Goal: Transaction & Acquisition: Purchase product/service

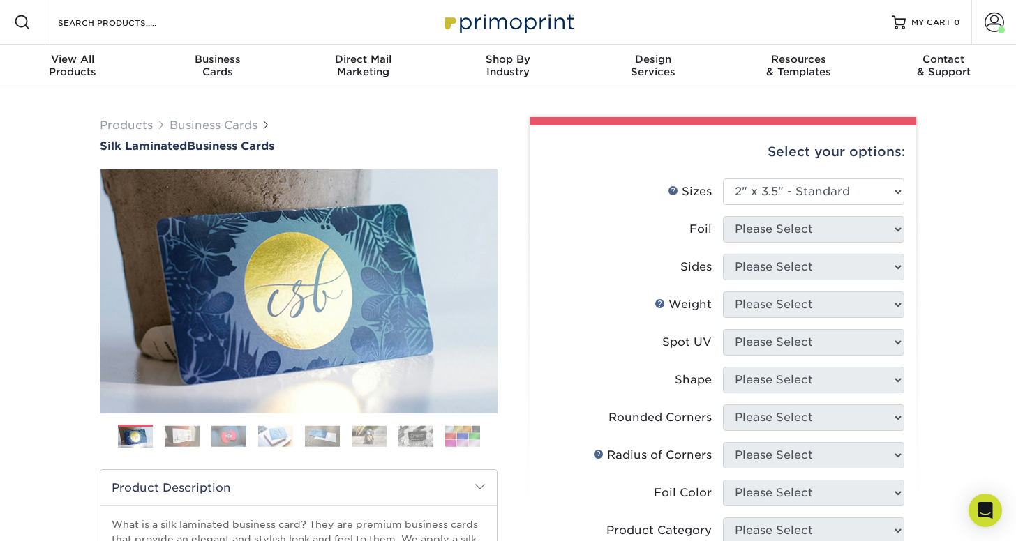
select select "2.00x3.50"
click at [820, 193] on select "Please Select 1.5" x 3.5" - Mini 1.75" x 3.5" - Mini 2" x 2" - Square 2" x 3" -…" at bounding box center [813, 192] width 181 height 27
click at [723, 179] on select "Please Select 1.5" x 3.5" - Mini 1.75" x 3.5" - Mini 2" x 2" - Square 2" x 3" -…" at bounding box center [813, 192] width 181 height 27
click at [774, 186] on select "Please Select 1.5" x 3.5" - Mini 1.75" x 3.5" - Mini 2" x 2" - Square 2" x 3" -…" at bounding box center [813, 192] width 181 height 27
select select "2.00x3.50"
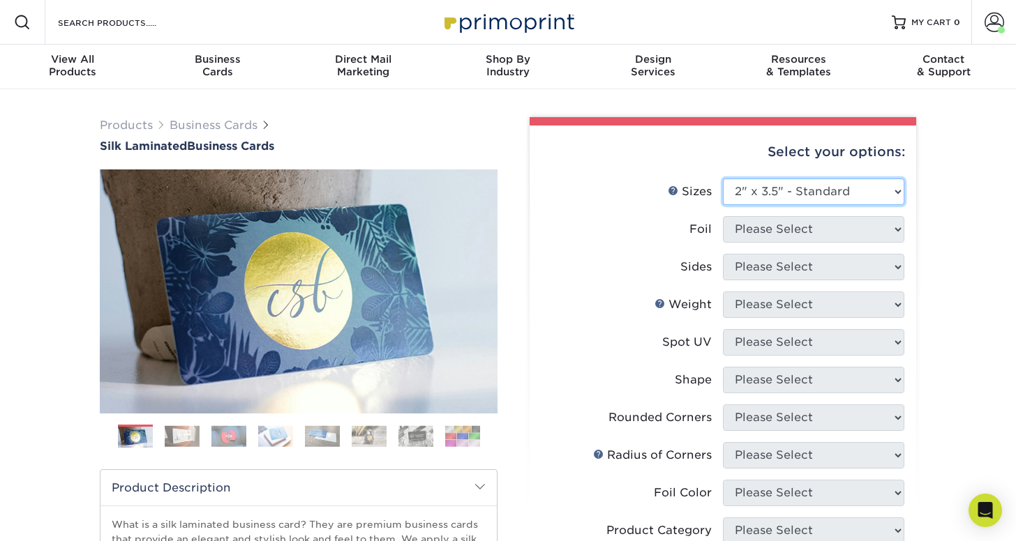
click at [723, 179] on select "Please Select 1.5" x 3.5" - Mini 1.75" x 3.5" - Mini 2" x 2" - Square 2" x 3" -…" at bounding box center [813, 192] width 181 height 27
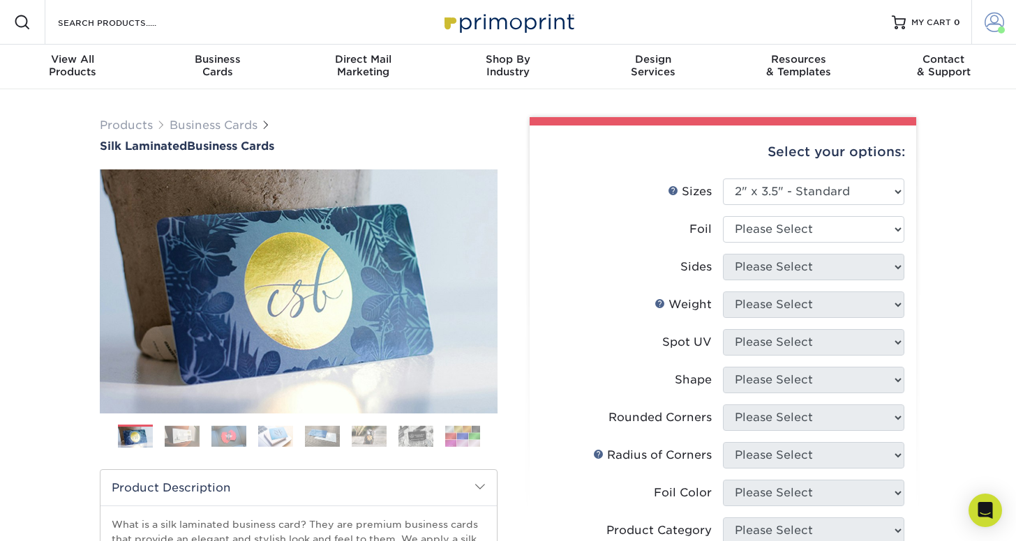
click at [985, 22] on span at bounding box center [994, 23] width 20 height 20
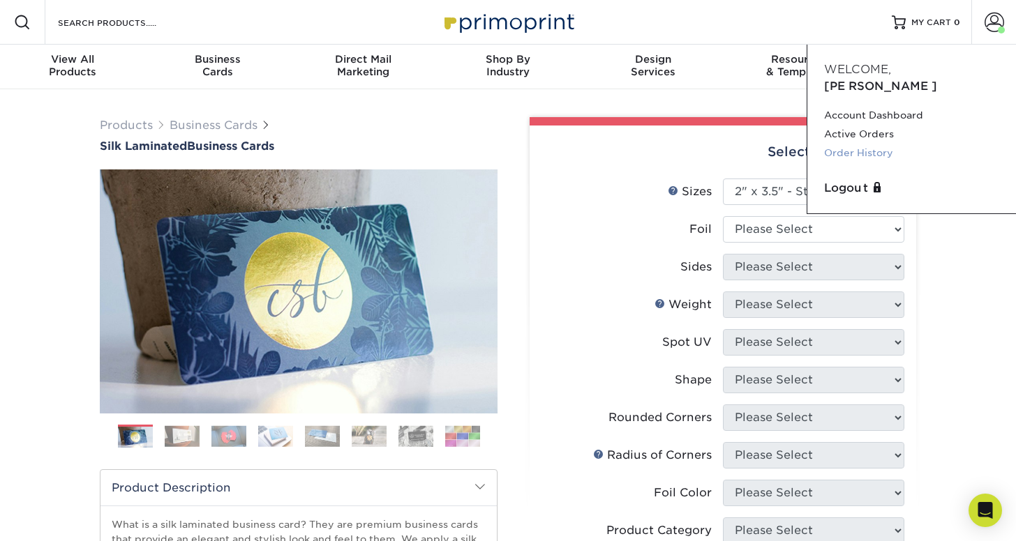
click at [838, 144] on link "Order History" at bounding box center [911, 153] width 175 height 19
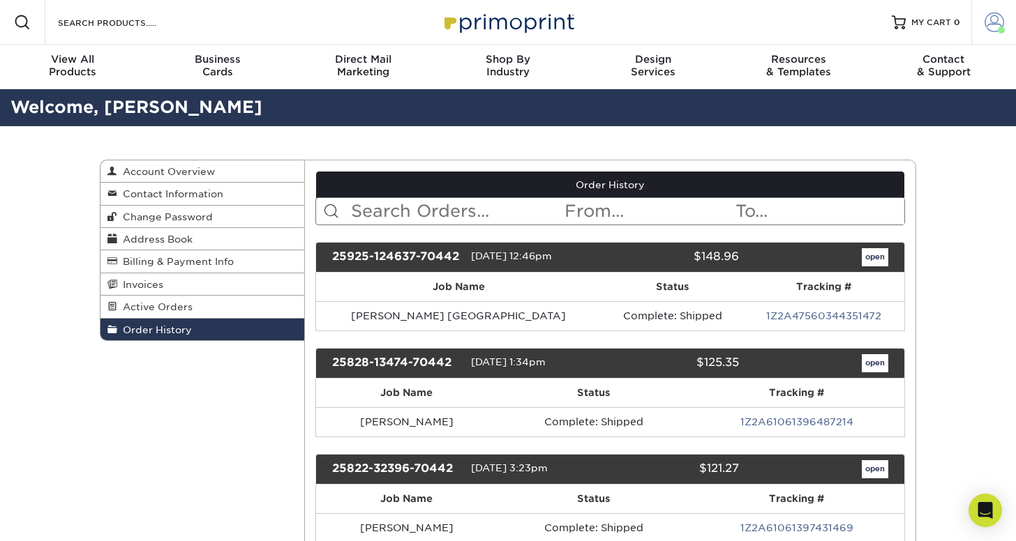
click at [989, 24] on span at bounding box center [994, 23] width 20 height 20
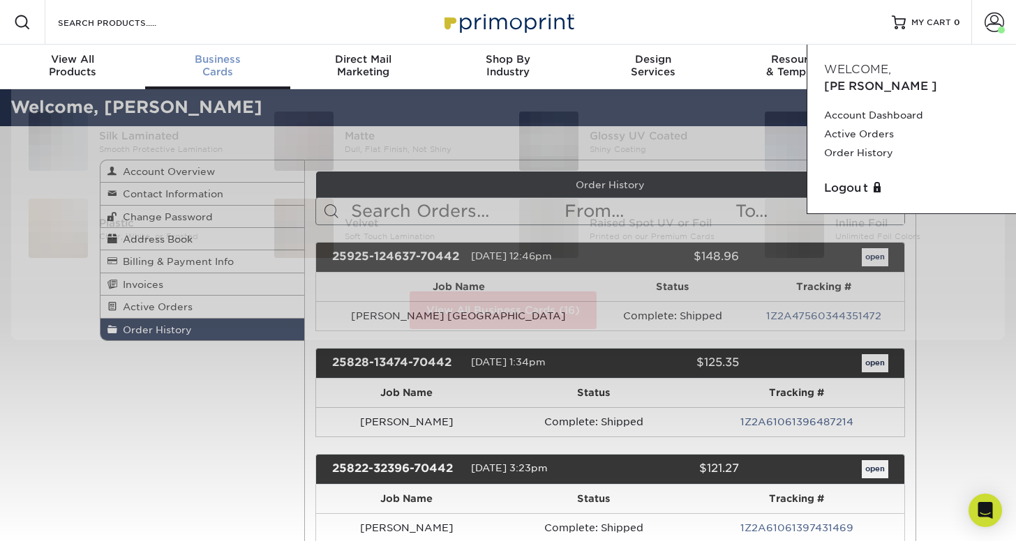
click at [247, 60] on span "Business" at bounding box center [217, 59] width 145 height 13
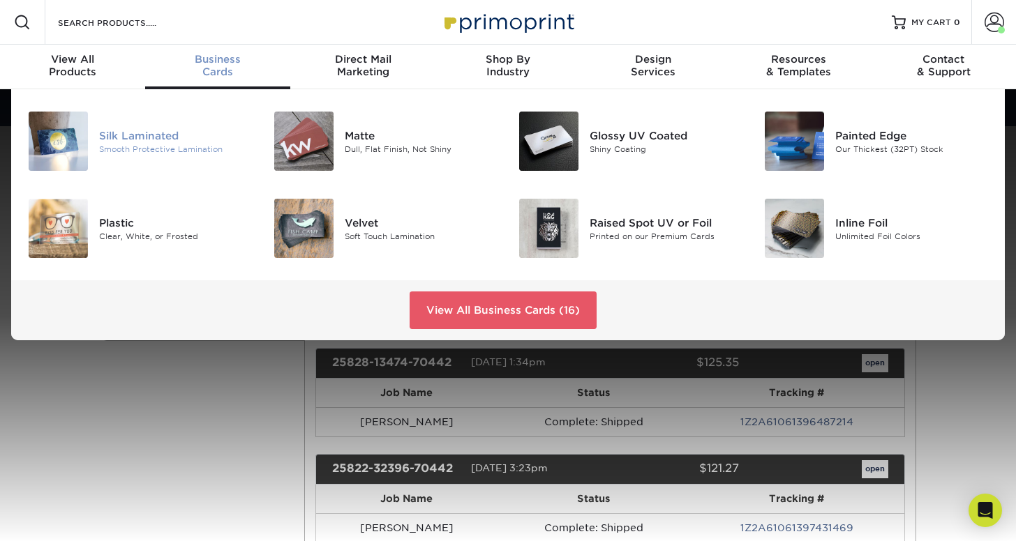
click at [141, 135] on div "Silk Laminated" at bounding box center [175, 135] width 153 height 15
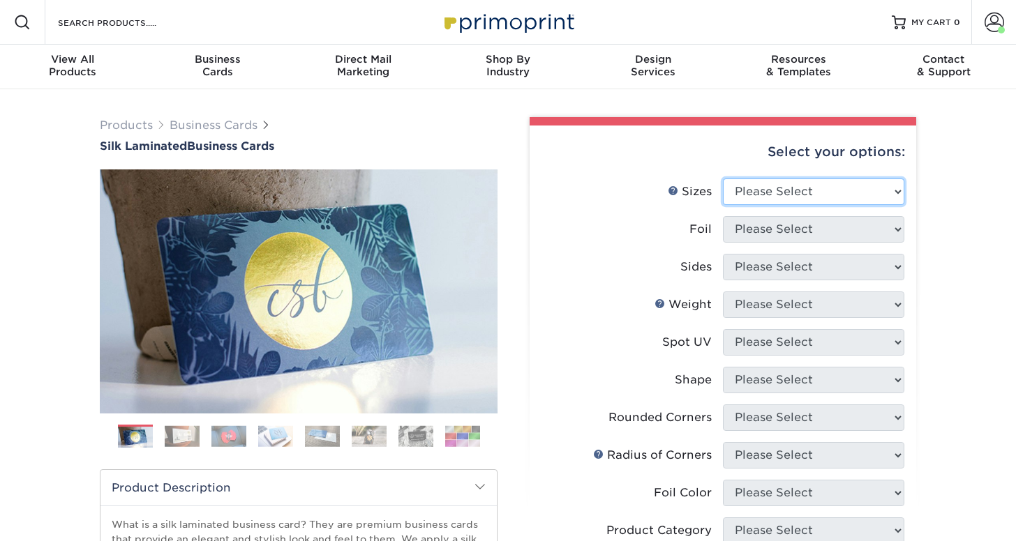
click at [868, 191] on select "Please Select 1.5" x 3.5" - Mini 1.75" x 3.5" - Mini 2" x 2" - Square 2" x 3" -…" at bounding box center [813, 192] width 181 height 27
select select "2.00x3.50"
click at [723, 179] on select "Please Select 1.5" x 3.5" - Mini 1.75" x 3.5" - Mini 2" x 2" - Square 2" x 3" -…" at bounding box center [813, 192] width 181 height 27
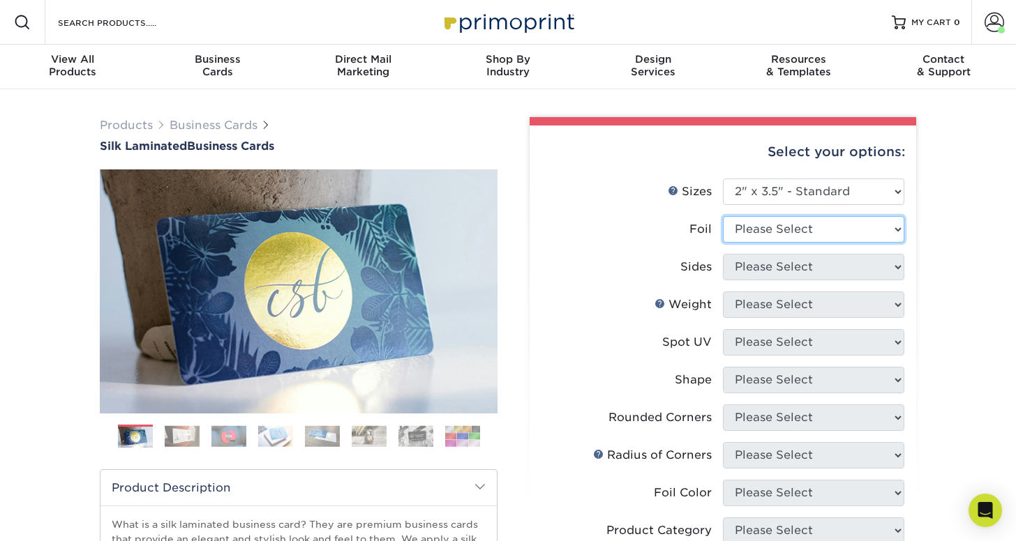
click at [771, 227] on select "Please Select Yes No" at bounding box center [813, 229] width 181 height 27
select select "0"
click at [723, 216] on select "Please Select Yes No" at bounding box center [813, 229] width 181 height 27
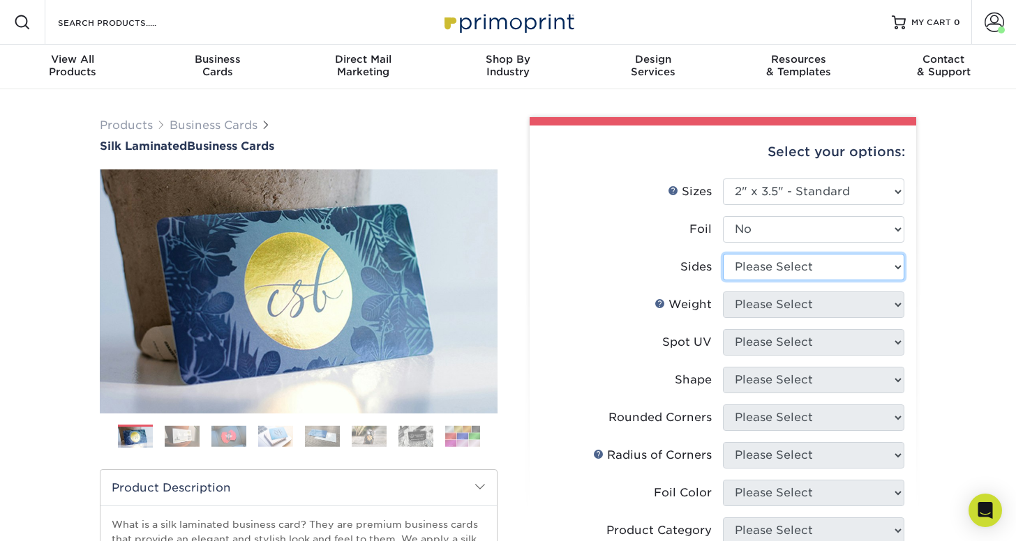
click at [767, 265] on select "Please Select Print Both Sides Print Front Only" at bounding box center [813, 267] width 181 height 27
select select "13abbda7-1d64-4f25-8bb2-c179b224825d"
click at [723, 254] on select "Please Select Print Both Sides Print Front Only" at bounding box center [813, 267] width 181 height 27
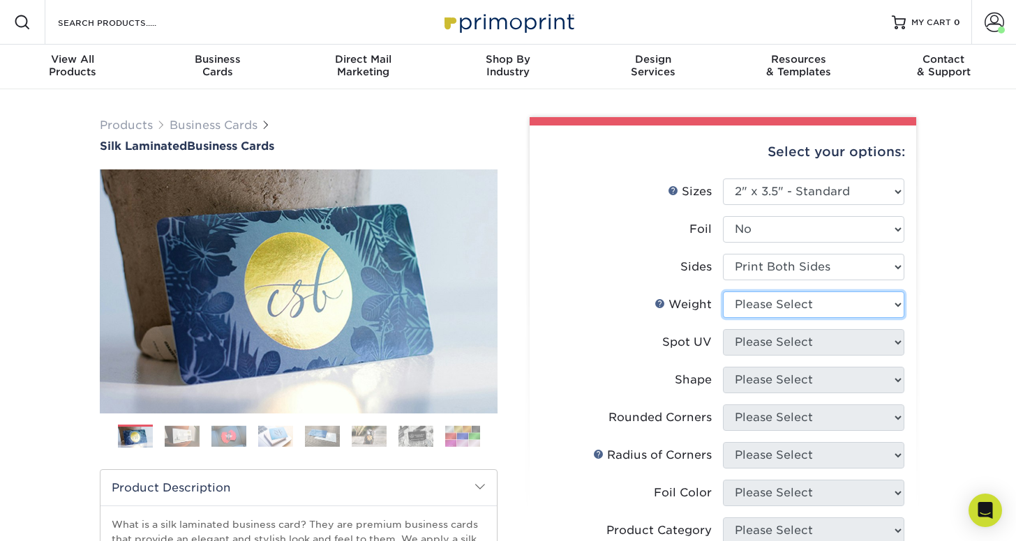
click at [766, 309] on select "Please Select 16PT" at bounding box center [813, 305] width 181 height 27
select select "16PT"
click at [723, 292] on select "Please Select 16PT" at bounding box center [813, 305] width 181 height 27
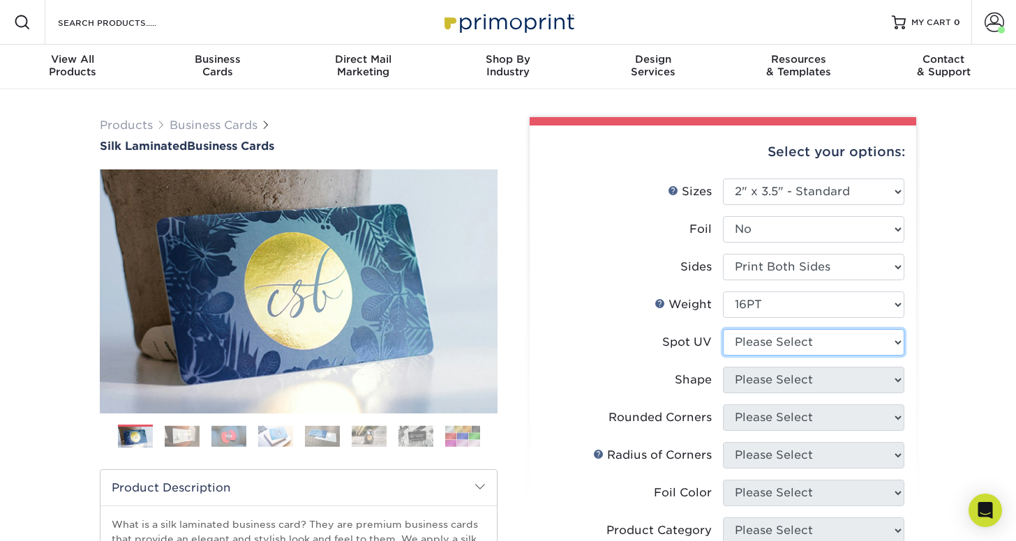
click at [767, 343] on select "Please Select No Spot UV Front and Back (Both Sides) Front Only Back Only" at bounding box center [813, 342] width 181 height 27
select select "3"
click at [723, 329] on select "Please Select No Spot UV Front and Back (Both Sides) Front Only Back Only" at bounding box center [813, 342] width 181 height 27
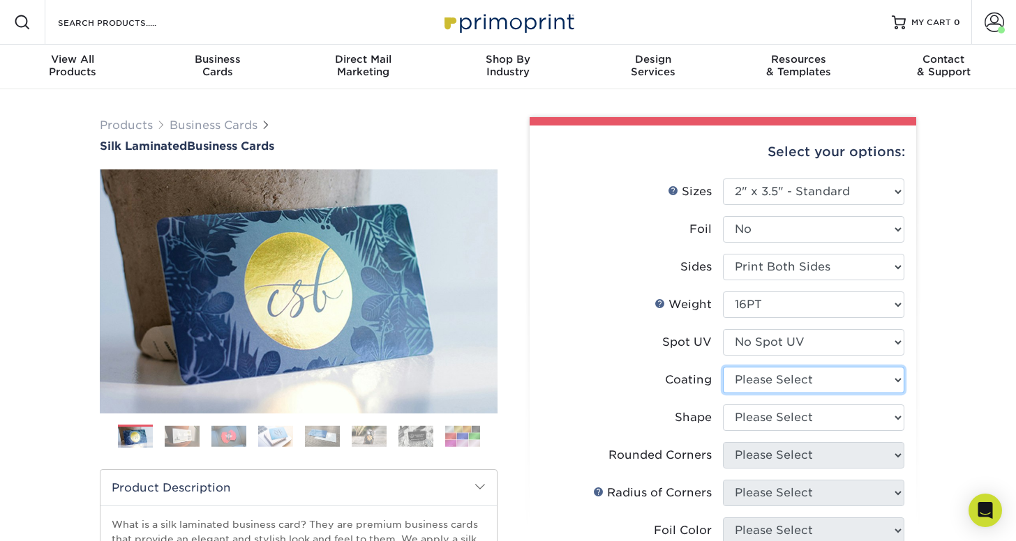
click at [769, 377] on select at bounding box center [813, 380] width 181 height 27
select select "3e7618de-abca-4bda-9f97-8b9129e913d8"
click at [723, 367] on select at bounding box center [813, 380] width 181 height 27
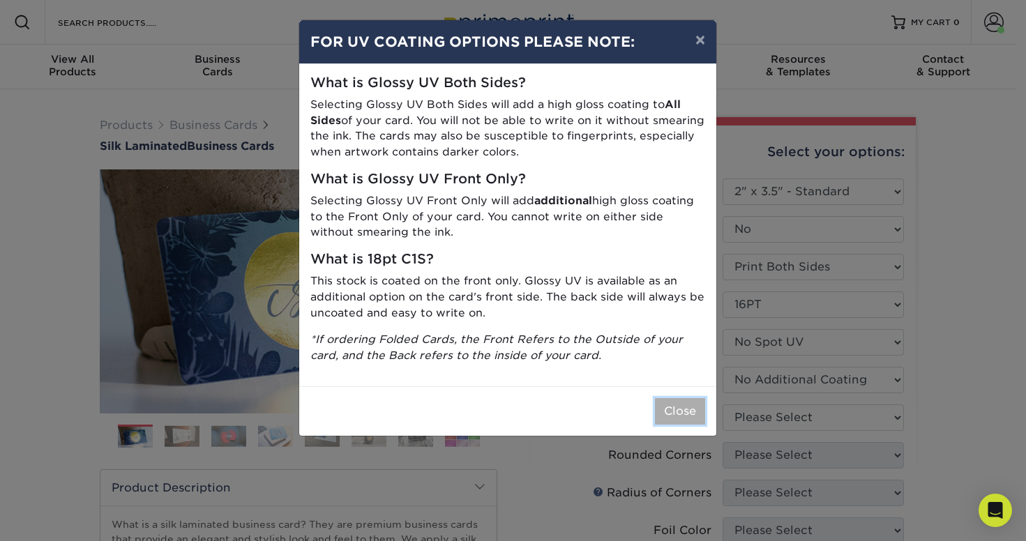
click at [670, 406] on button "Close" at bounding box center [680, 411] width 50 height 27
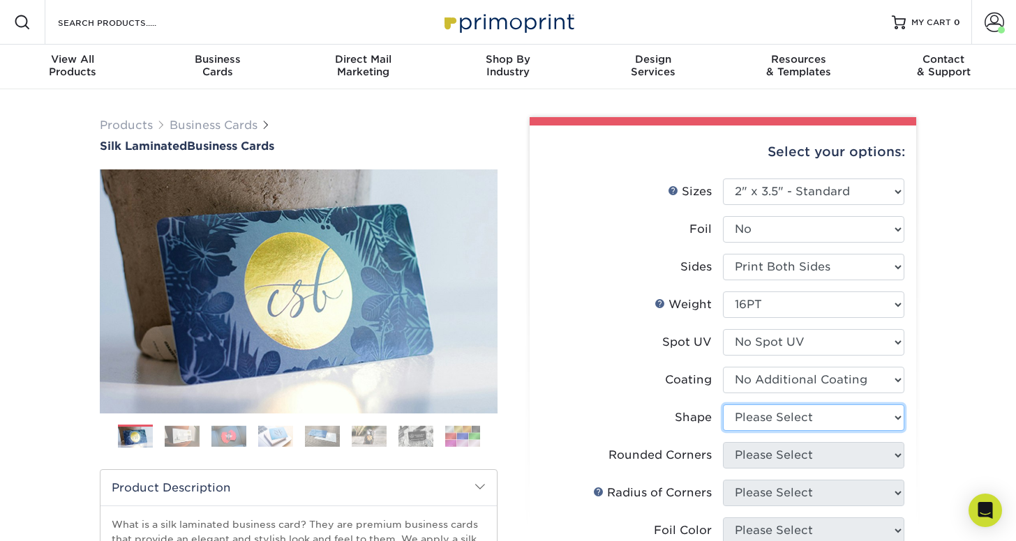
click at [776, 412] on select "Please Select Standard Oval" at bounding box center [813, 418] width 181 height 27
select select "standard"
click at [723, 405] on select "Please Select Standard Oval" at bounding box center [813, 418] width 181 height 27
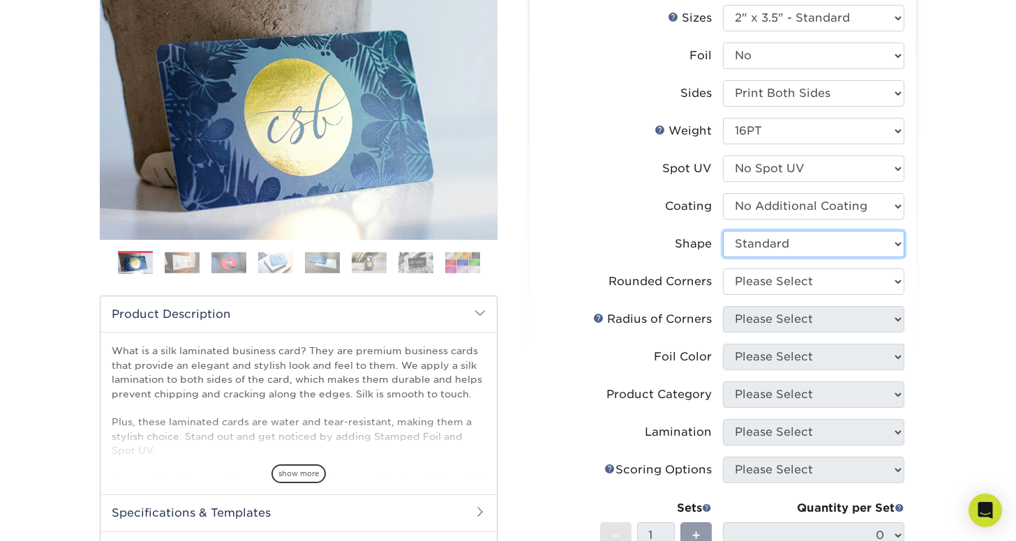
scroll to position [192, 0]
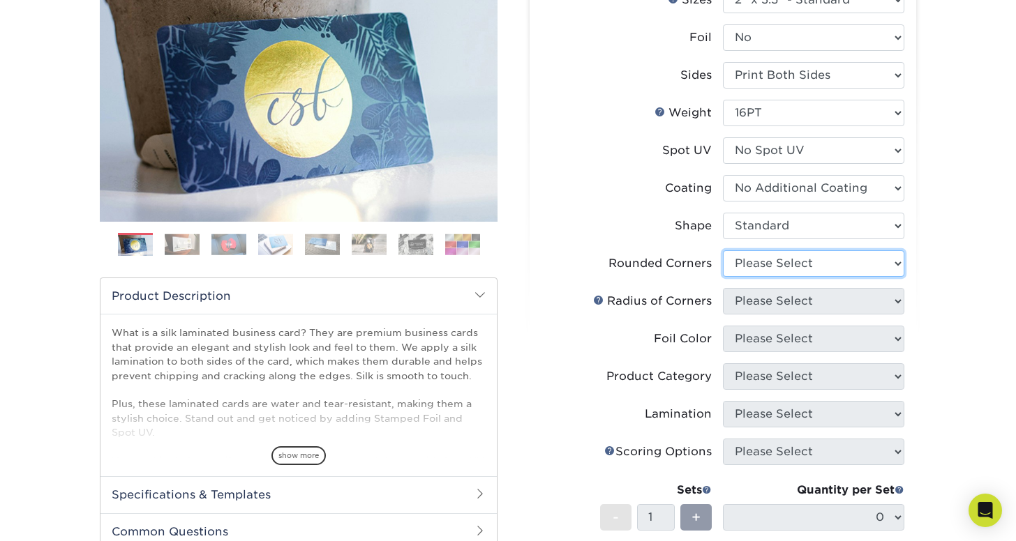
click at [771, 264] on select "Please Select Yes - Round 2 Corners Yes - Round 4 Corners No" at bounding box center [813, 263] width 181 height 27
select select "0"
click at [723, 250] on select "Please Select Yes - Round 2 Corners Yes - Round 4 Corners No" at bounding box center [813, 263] width 181 height 27
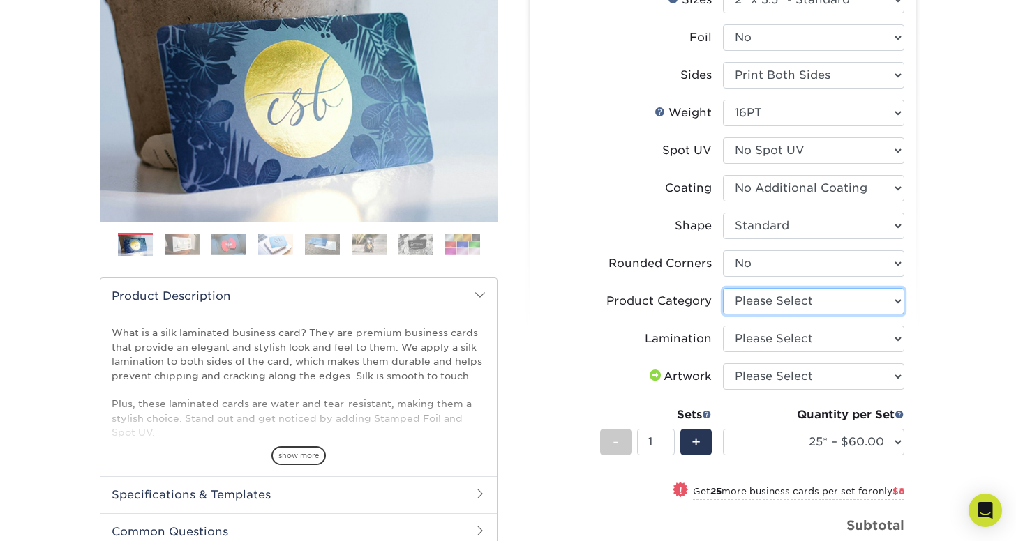
click at [823, 304] on select "Please Select Business Cards" at bounding box center [813, 301] width 181 height 27
select select "3b5148f1-0588-4f88-a218-97bcfdce65c1"
click at [723, 288] on select "Please Select Business Cards" at bounding box center [813, 301] width 181 height 27
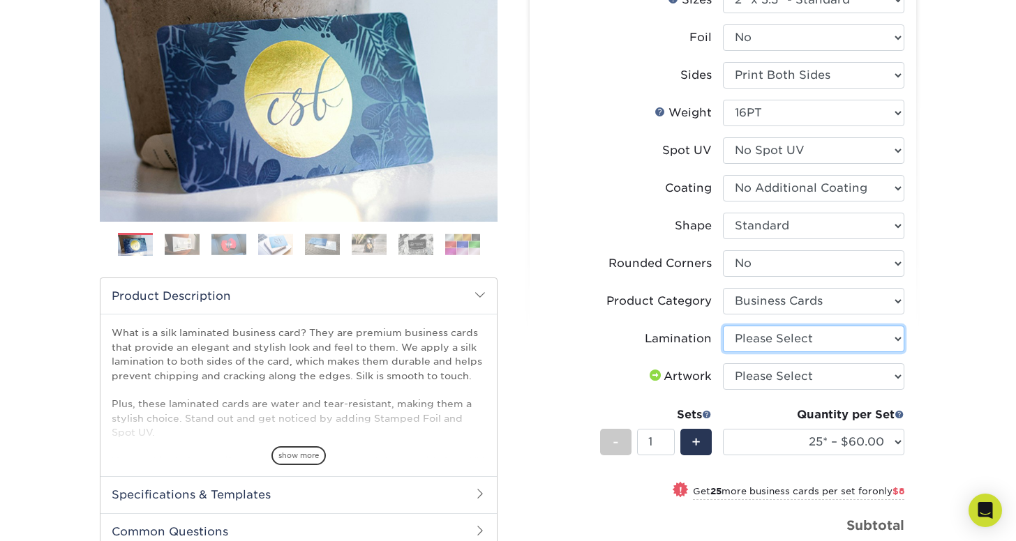
click at [800, 338] on select "Please Select Silk" at bounding box center [813, 339] width 181 height 27
select select "ccacb42f-45f7-42d3-bbd3-7c8421cf37f0"
click at [723, 326] on select "Please Select Silk" at bounding box center [813, 339] width 181 height 27
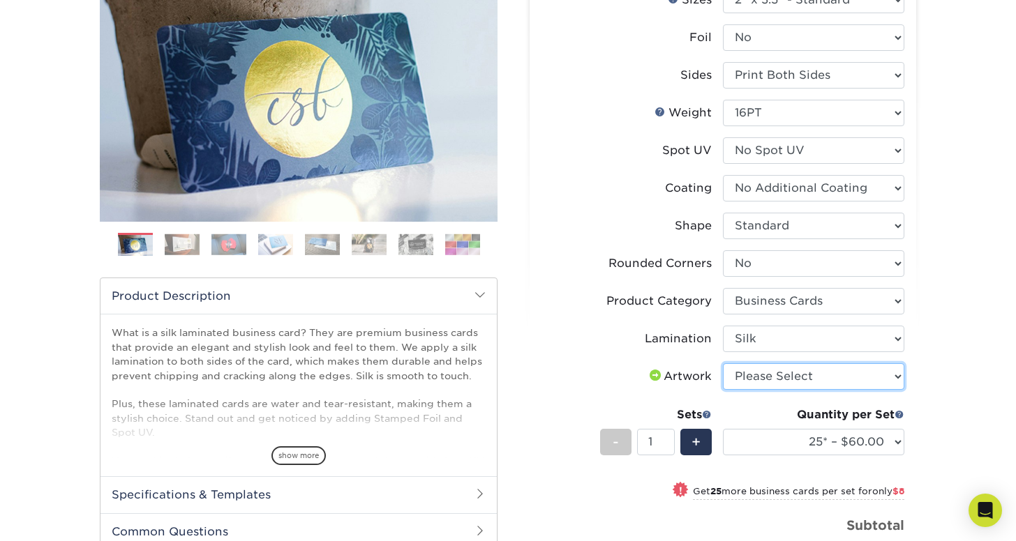
click at [783, 373] on select "Please Select I will upload files I need a design - $100" at bounding box center [813, 376] width 181 height 27
select select "upload"
click at [723, 363] on select "Please Select I will upload files I need a design - $100" at bounding box center [813, 376] width 181 height 27
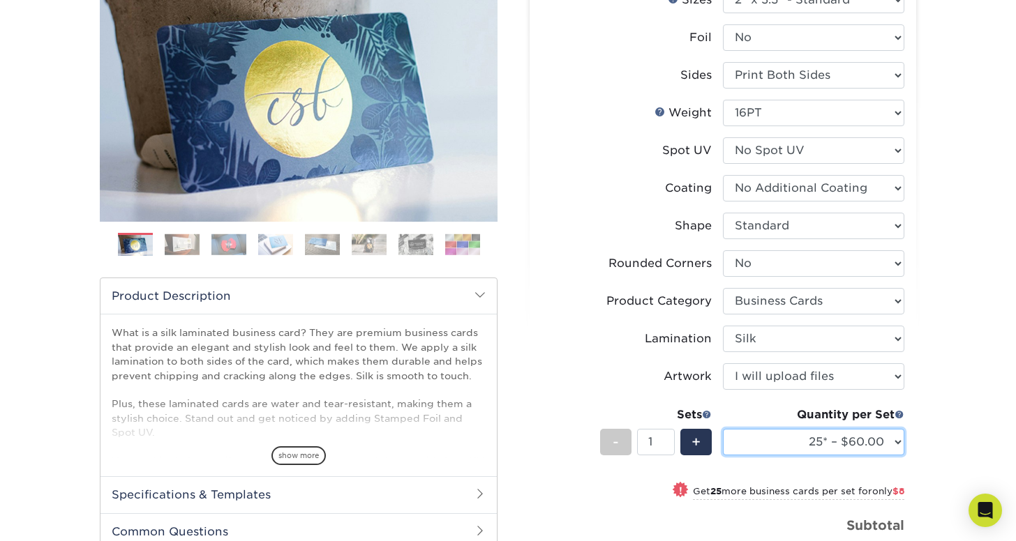
click at [792, 445] on select "25* – $60.00 50* – $68.00 75* – $76.00 100* – $84.00 250* – $92.00 500 – $96.00…" at bounding box center [813, 442] width 181 height 27
select select "250* – $92.00"
click at [723, 429] on select "25* – $60.00 50* – $68.00 75* – $76.00 100* – $84.00 250* – $92.00 500 – $96.00…" at bounding box center [813, 442] width 181 height 27
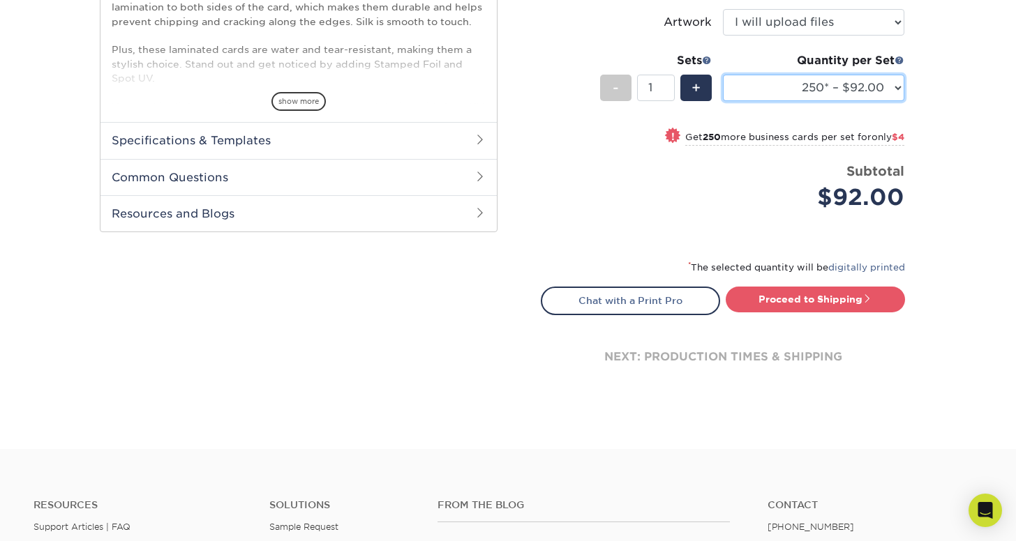
scroll to position [492, 0]
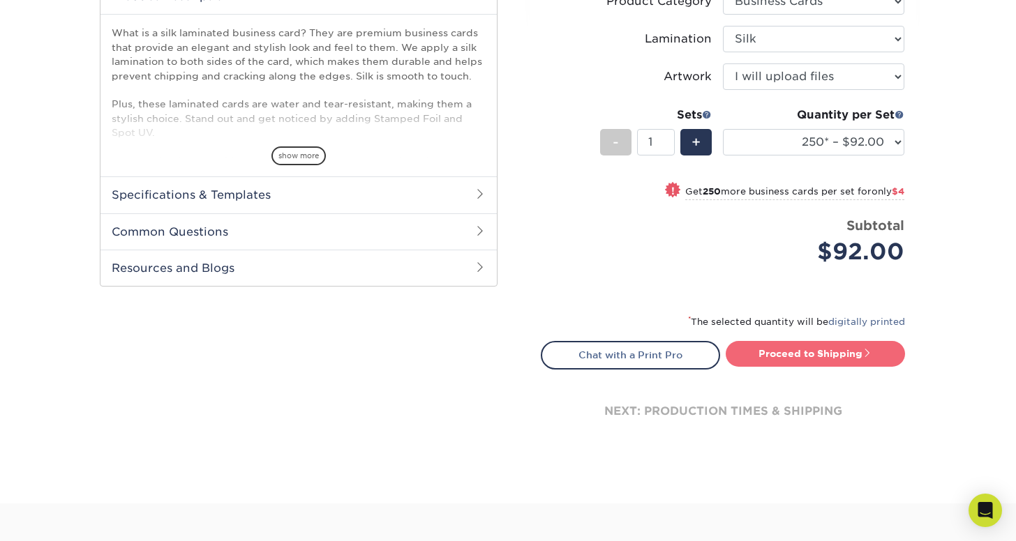
click at [760, 354] on link "Proceed to Shipping" at bounding box center [814, 353] width 179 height 25
type input "Set 1"
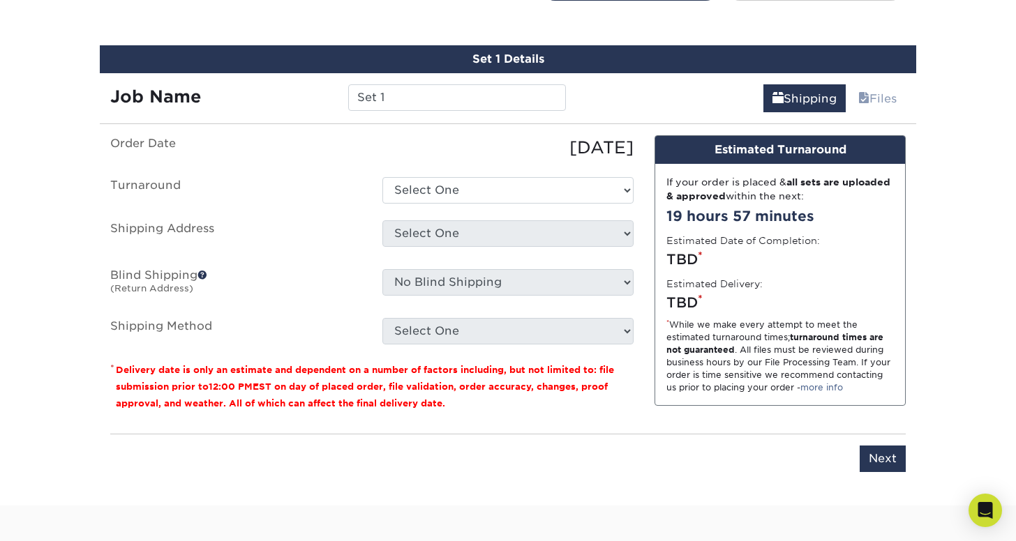
scroll to position [870, 0]
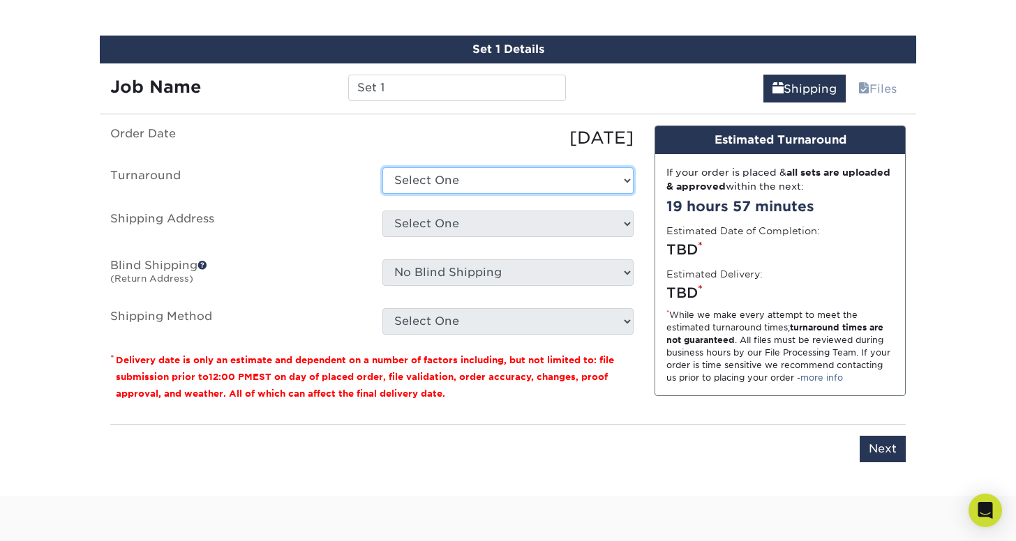
click at [400, 174] on select "Select One 2-4 Business Days 2 Day Next Business Day" at bounding box center [507, 180] width 251 height 27
select select "75495d5f-2f89-49bb-a186-824331e501c3"
click at [382, 167] on select "Select One 2-4 Business Days 2 Day Next Business Day" at bounding box center [507, 180] width 251 height 27
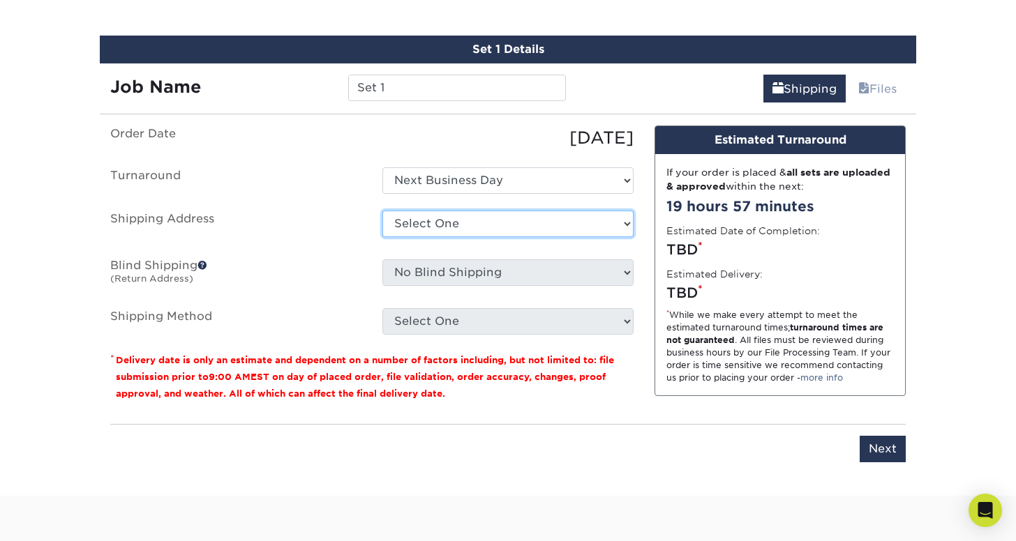
click at [407, 214] on select "Select One 98 maplewood w hempstead AGEC Ohio Atlantic - Boston Atlantic - Chic…" at bounding box center [507, 224] width 251 height 27
select select "245140"
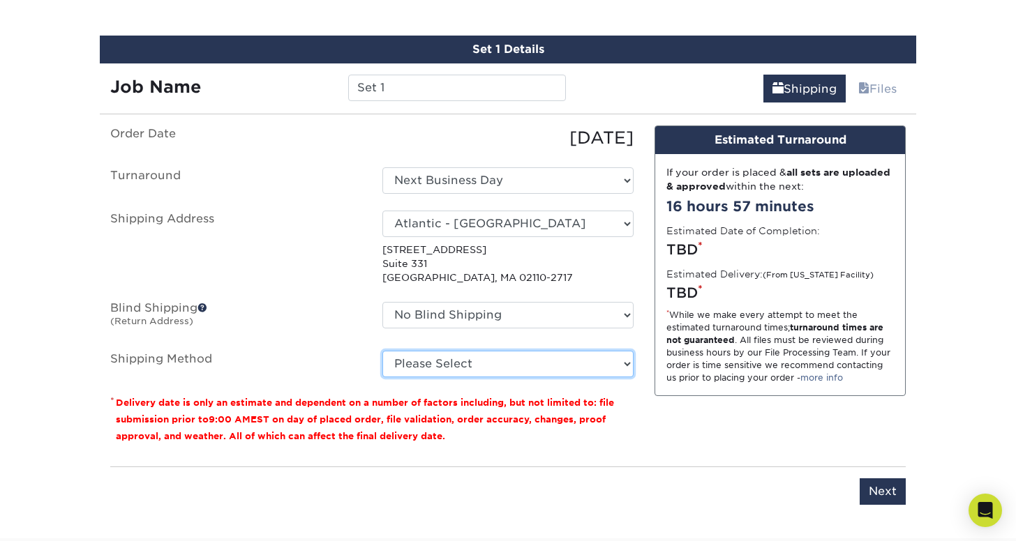
click at [522, 365] on select "Please Select Ground Shipping (+$7.84) 3 Day Shipping Service (+$20.08) 2 Day A…" at bounding box center [507, 364] width 251 height 27
click at [382, 351] on select "Please Select Ground Shipping (+$7.84) 3 Day Shipping Service (+$20.08) 2 Day A…" at bounding box center [507, 364] width 251 height 27
click at [519, 356] on select "Please Select Ground Shipping (+$7.84) 3 Day Shipping Service (+$20.08) 2 Day A…" at bounding box center [507, 364] width 251 height 27
click at [382, 351] on select "Please Select Ground Shipping (+$7.84) 3 Day Shipping Service (+$20.08) 2 Day A…" at bounding box center [507, 364] width 251 height 27
click at [511, 361] on select "Please Select Ground Shipping (+$7.84) 3 Day Shipping Service (+$20.08) 2 Day A…" at bounding box center [507, 364] width 251 height 27
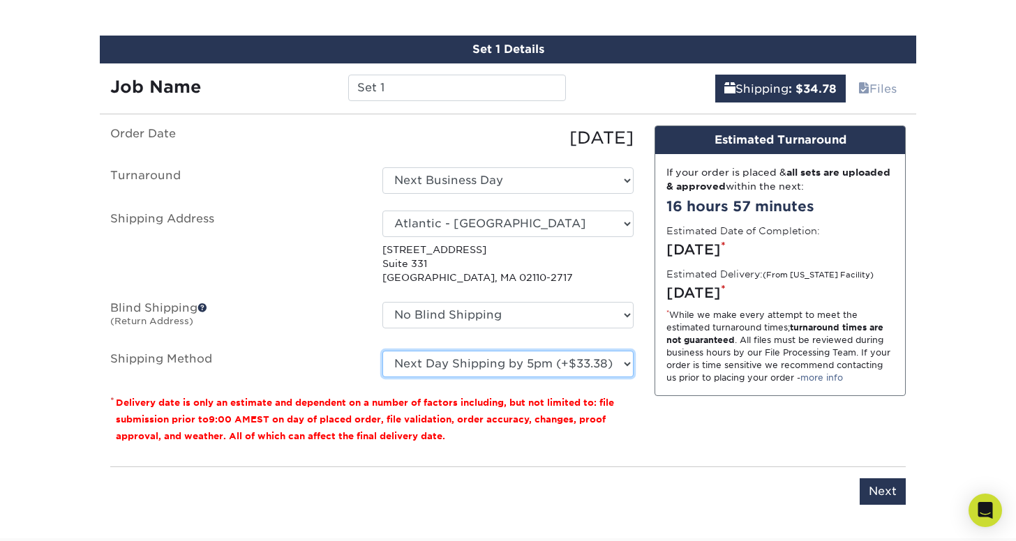
click at [382, 351] on select "Please Select Ground Shipping (+$7.84) 3 Day Shipping Service (+$20.08) 2 Day A…" at bounding box center [507, 364] width 251 height 27
click at [508, 362] on select "Please Select Ground Shipping (+$7.84) 3 Day Shipping Service (+$20.08) 2 Day A…" at bounding box center [507, 364] width 251 height 27
click at [382, 351] on select "Please Select Ground Shipping (+$7.84) 3 Day Shipping Service (+$20.08) 2 Day A…" at bounding box center [507, 364] width 251 height 27
click at [514, 366] on select "Please Select Ground Shipping (+$7.84) 3 Day Shipping Service (+$20.08) 2 Day A…" at bounding box center [507, 364] width 251 height 27
click at [382, 351] on select "Please Select Ground Shipping (+$7.84) 3 Day Shipping Service (+$20.08) 2 Day A…" at bounding box center [507, 364] width 251 height 27
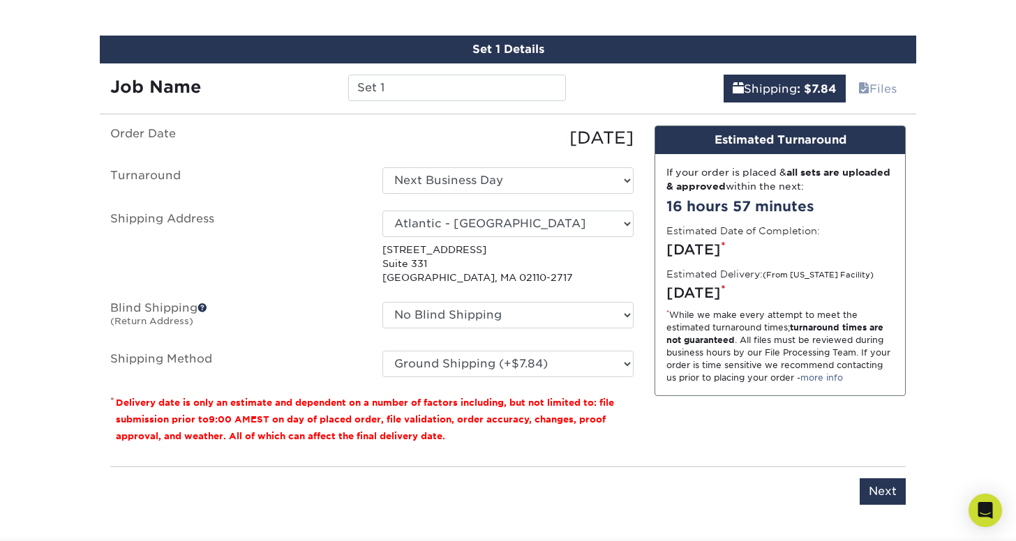
drag, startPoint x: 770, startPoint y: 292, endPoint x: 666, endPoint y: 289, distance: 104.0
click at [666, 289] on div "Thursday, Oct 9th *" at bounding box center [779, 292] width 227 height 21
copy div "Thursday, Oct 9th"
click at [485, 365] on select "Please Select Ground Shipping (+$7.84) 3 Day Shipping Service (+$20.08) 2 Day A…" at bounding box center [507, 364] width 251 height 27
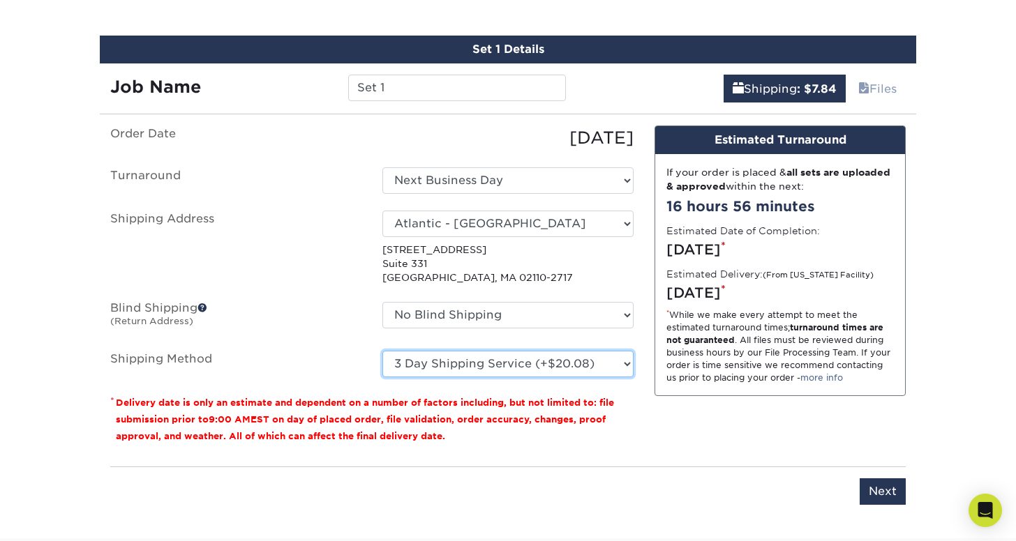
click at [382, 351] on select "Please Select Ground Shipping (+$7.84) 3 Day Shipping Service (+$20.08) 2 Day A…" at bounding box center [507, 364] width 251 height 27
drag, startPoint x: 784, startPoint y: 295, endPoint x: 666, endPoint y: 297, distance: 117.9
click at [666, 297] on div "Thursday, Oct 9th *" at bounding box center [779, 292] width 227 height 21
copy div "Thursday, Oct 9th"
click at [576, 353] on select "Please Select Ground Shipping (+$7.84) 3 Day Shipping Service (+$20.08) 2 Day A…" at bounding box center [507, 364] width 251 height 27
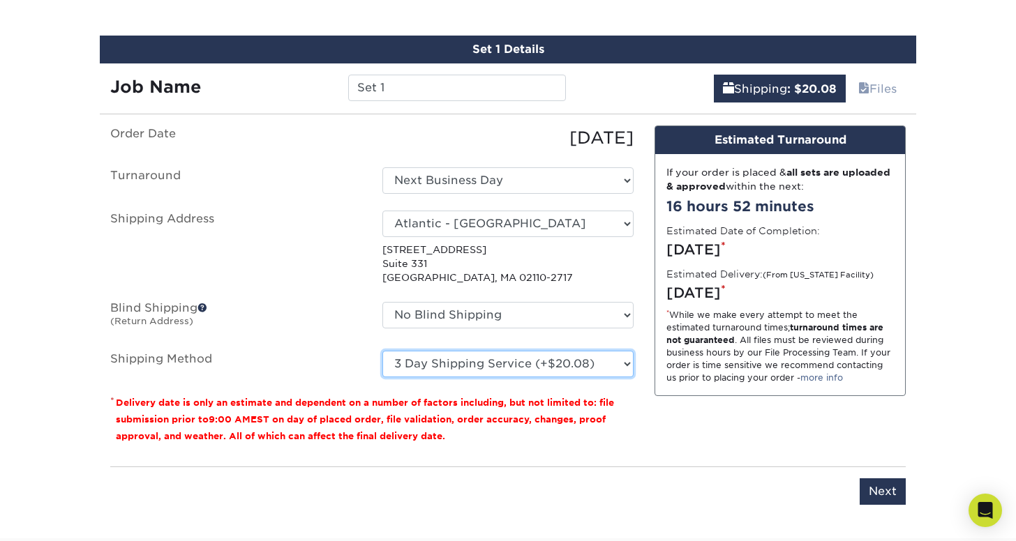
click at [382, 351] on select "Please Select Ground Shipping (+$7.84) 3 Day Shipping Service (+$20.08) 2 Day A…" at bounding box center [507, 364] width 251 height 27
click at [478, 361] on select "Please Select Ground Shipping (+$7.84) 3 Day Shipping Service (+$20.08) 2 Day A…" at bounding box center [507, 364] width 251 height 27
click at [382, 351] on select "Please Select Ground Shipping (+$7.84) 3 Day Shipping Service (+$20.08) 2 Day A…" at bounding box center [507, 364] width 251 height 27
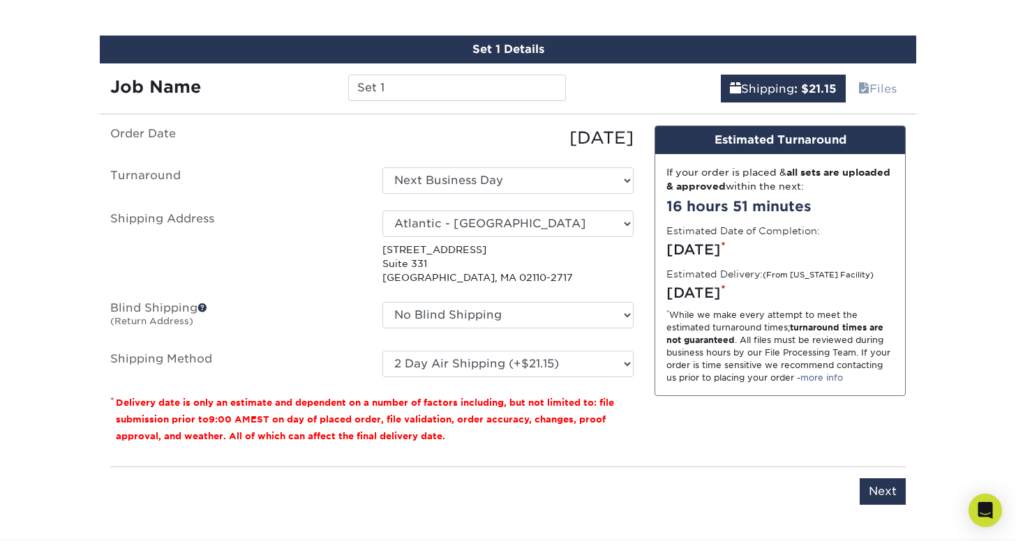
drag, startPoint x: 820, startPoint y: 296, endPoint x: 663, endPoint y: 292, distance: 156.3
click at [663, 292] on div "If your order is placed & all sets are uploaded & approved within the next: 16 …" at bounding box center [780, 275] width 250 height 242
copy div "Wednesday, Oct 8th"
click at [580, 382] on fieldset "Order Date 10/02/2025 Turnaround Select One 2-4 Business Days 2 Day Next Busine…" at bounding box center [371, 260] width 523 height 269
click at [574, 364] on select "Please Select Ground Shipping (+$7.84) 3 Day Shipping Service (+$20.08) 2 Day A…" at bounding box center [507, 364] width 251 height 27
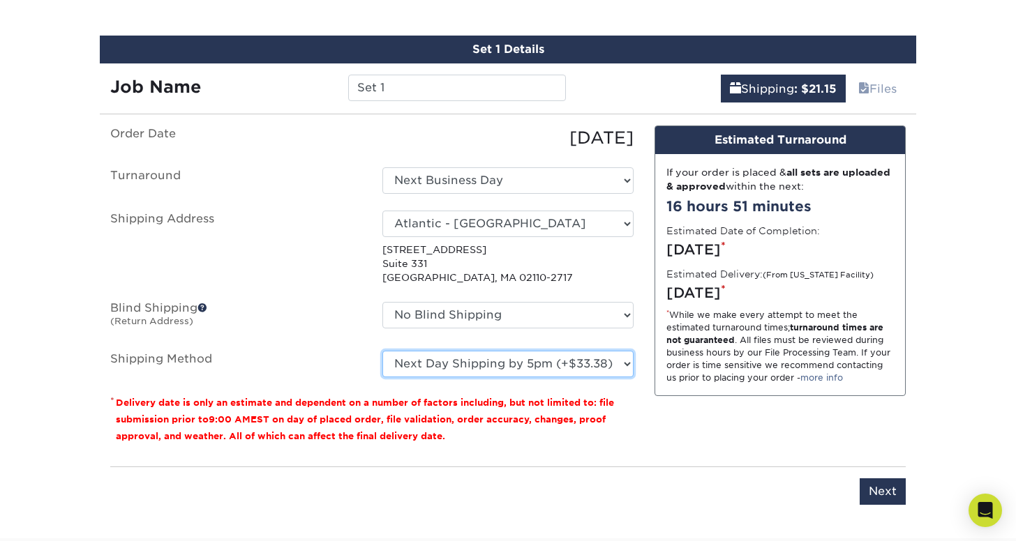
click at [382, 351] on select "Please Select Ground Shipping (+$7.84) 3 Day Shipping Service (+$20.08) 2 Day A…" at bounding box center [507, 364] width 251 height 27
drag, startPoint x: 783, startPoint y: 292, endPoint x: 659, endPoint y: 294, distance: 124.2
click at [659, 294] on div "If your order is placed & all sets are uploaded & approved within the next: 16 …" at bounding box center [780, 275] width 250 height 242
copy div "Tuesday, Oct 7th"
click at [600, 361] on select "Please Select Ground Shipping (+$7.84) 3 Day Shipping Service (+$20.08) 2 Day A…" at bounding box center [507, 364] width 251 height 27
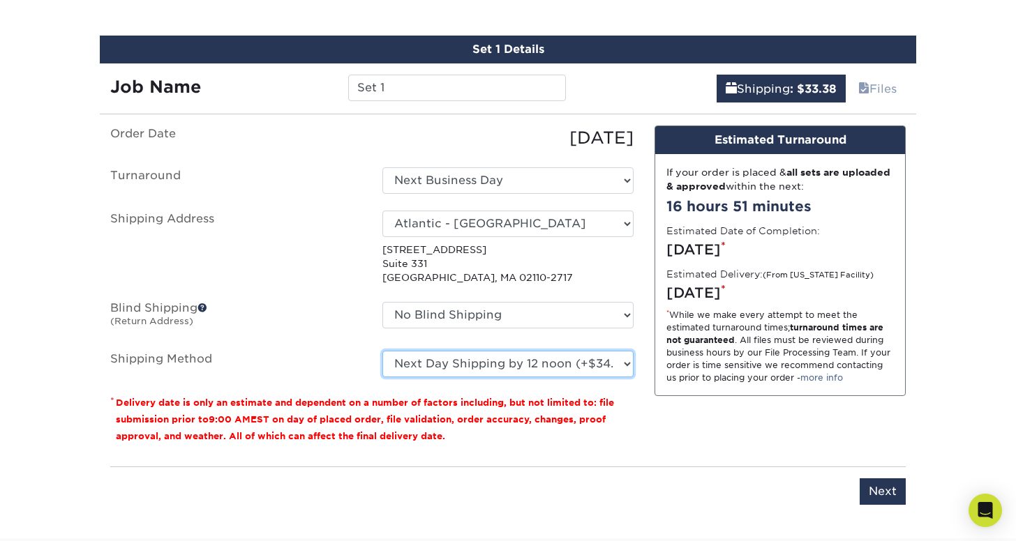
click at [382, 351] on select "Please Select Ground Shipping (+$7.84) 3 Day Shipping Service (+$20.08) 2 Day A…" at bounding box center [507, 364] width 251 height 27
drag, startPoint x: 787, startPoint y: 296, endPoint x: 664, endPoint y: 295, distance: 123.5
click at [664, 295] on div "If your order is placed & all sets are uploaded & approved within the next: 16 …" at bounding box center [780, 275] width 250 height 242
copy div "Tuesday, Oct 7th"
click at [495, 361] on select "Please Select Ground Shipping (+$7.84) 3 Day Shipping Service (+$20.08) 2 Day A…" at bounding box center [507, 364] width 251 height 27
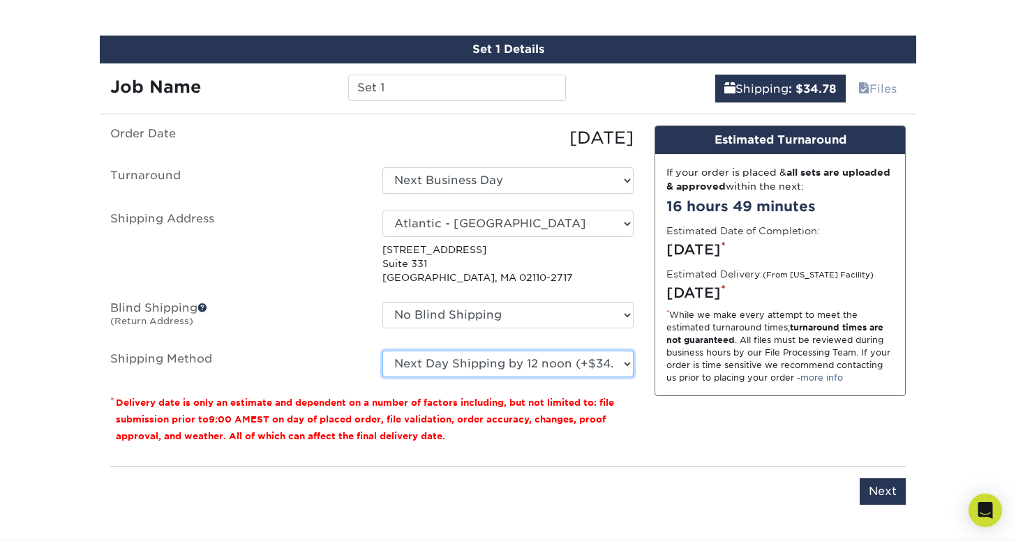
click at [600, 370] on select "Please Select Ground Shipping (+$7.84) 3 Day Shipping Service (+$20.08) 2 Day A…" at bounding box center [507, 364] width 251 height 27
select select "03"
click at [382, 351] on select "Please Select Ground Shipping (+$7.84) 3 Day Shipping Service (+$20.08) 2 Day A…" at bounding box center [507, 364] width 251 height 27
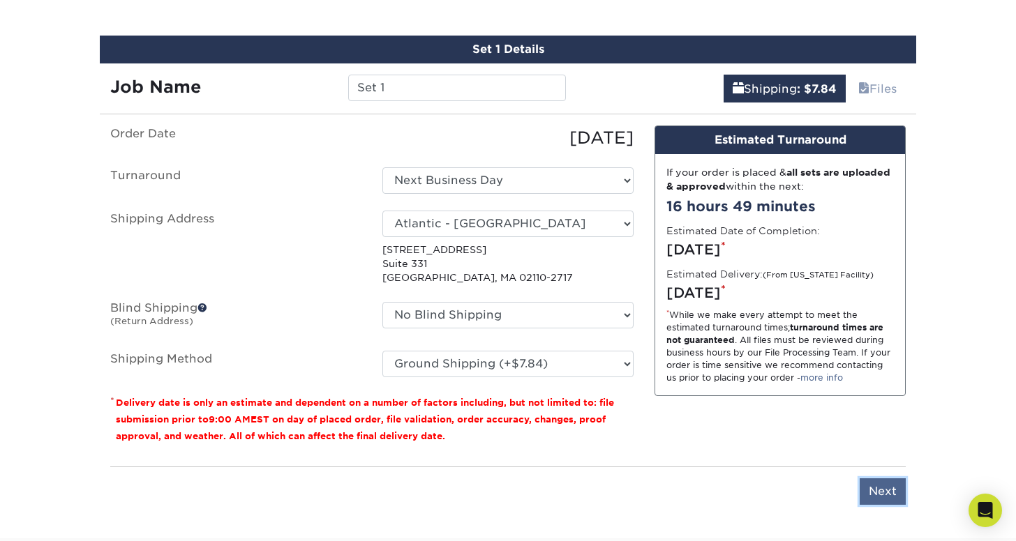
click at [867, 488] on input "Next" at bounding box center [882, 491] width 46 height 27
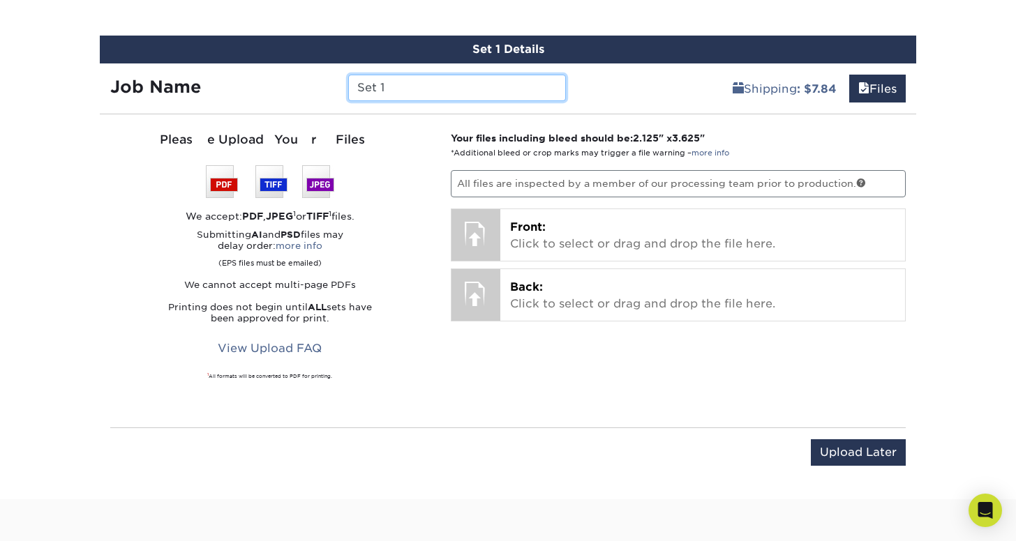
click at [404, 80] on input "Set 1" at bounding box center [456, 88] width 217 height 27
click at [403, 81] on input "Set 1" at bounding box center [456, 88] width 217 height 27
drag, startPoint x: 454, startPoint y: 88, endPoint x: 334, endPoint y: 86, distance: 120.0
click at [334, 86] on div "Job Name Alexandra F" at bounding box center [338, 88] width 476 height 27
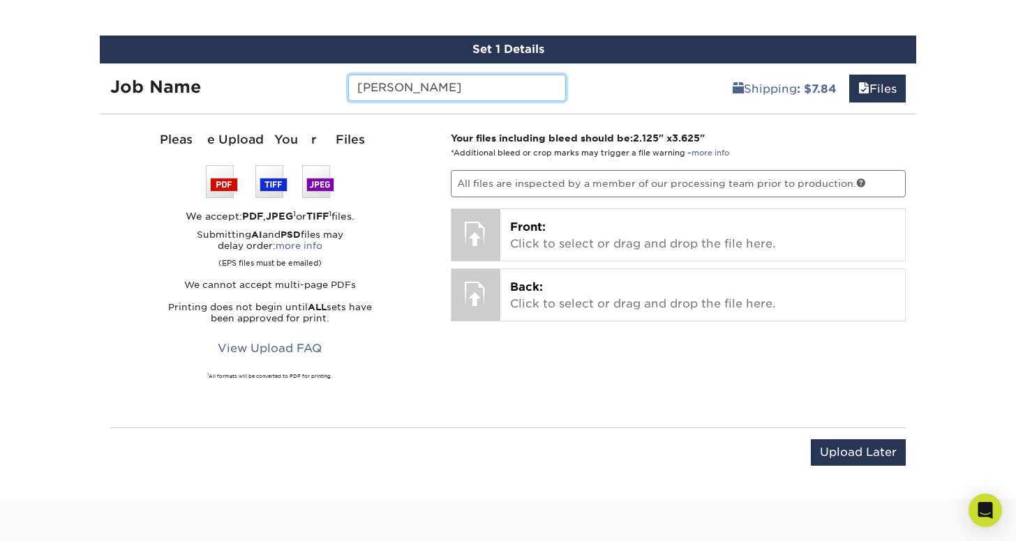
paste input "ischbein Bowman"
type input "[PERSON_NAME]"
click at [626, 103] on div "Set 1 Details Job Name Alexandra Fischbein Bowman Shipping : $7.84 Files You've…" at bounding box center [508, 259] width 816 height 447
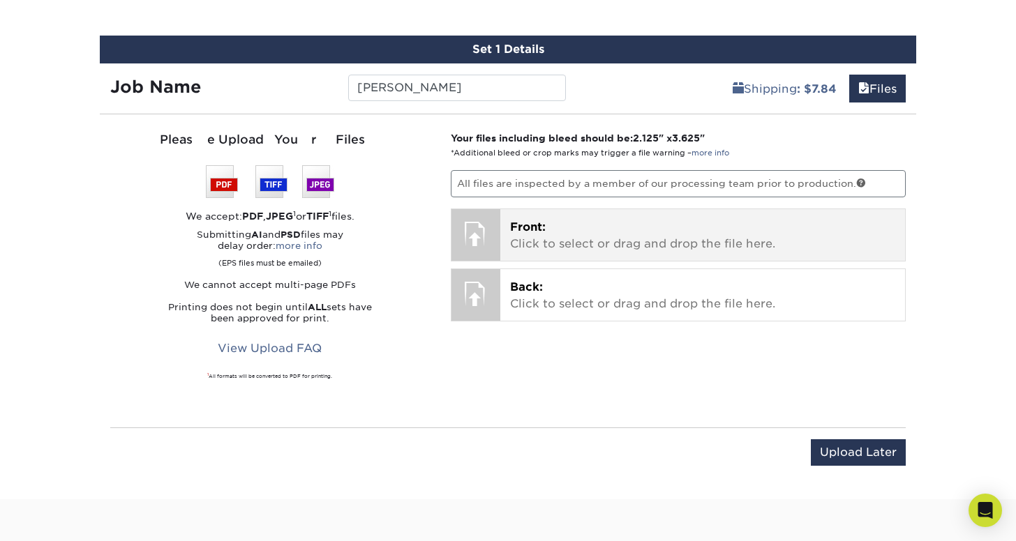
click at [607, 249] on p "Front: Click to select or drag and drop the file here." at bounding box center [703, 235] width 386 height 33
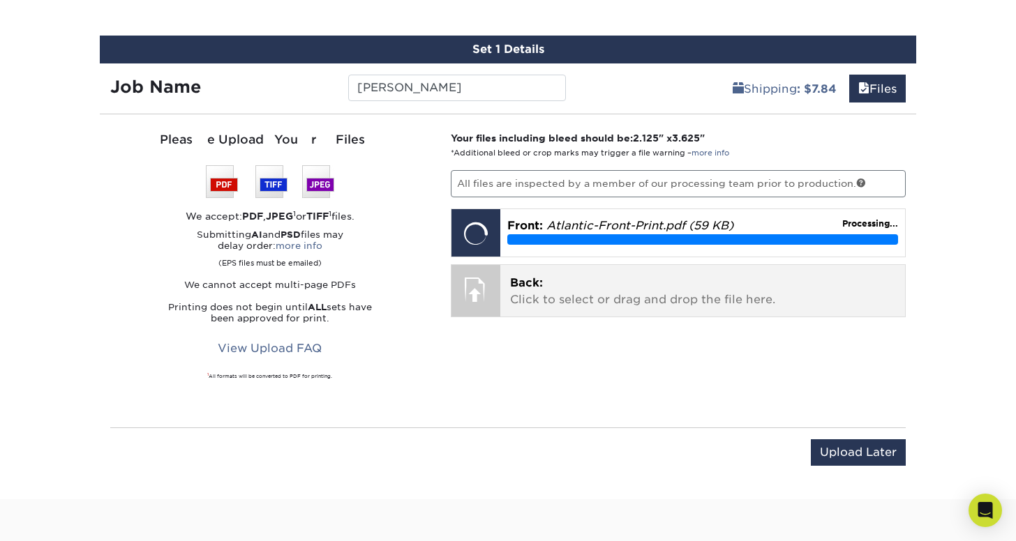
click at [520, 277] on span "Back:" at bounding box center [526, 282] width 33 height 13
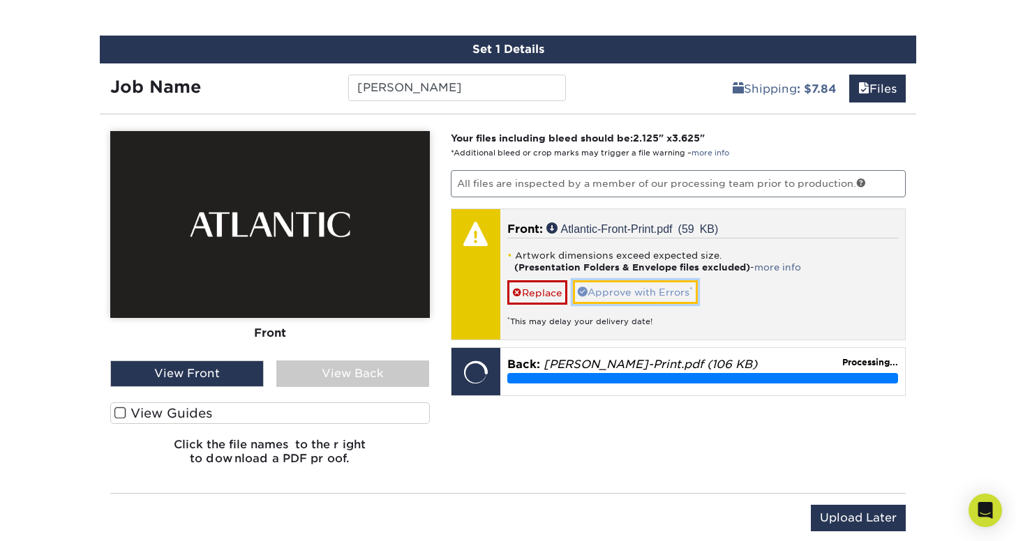
click at [615, 289] on link "Approve with Errors *" at bounding box center [635, 292] width 125 height 24
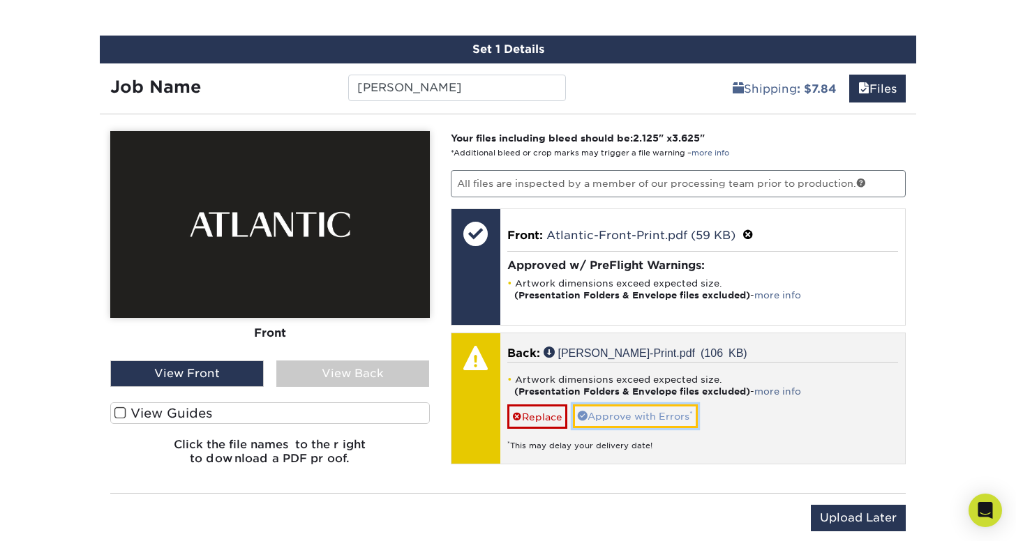
click at [619, 410] on link "Approve with Errors *" at bounding box center [635, 417] width 125 height 24
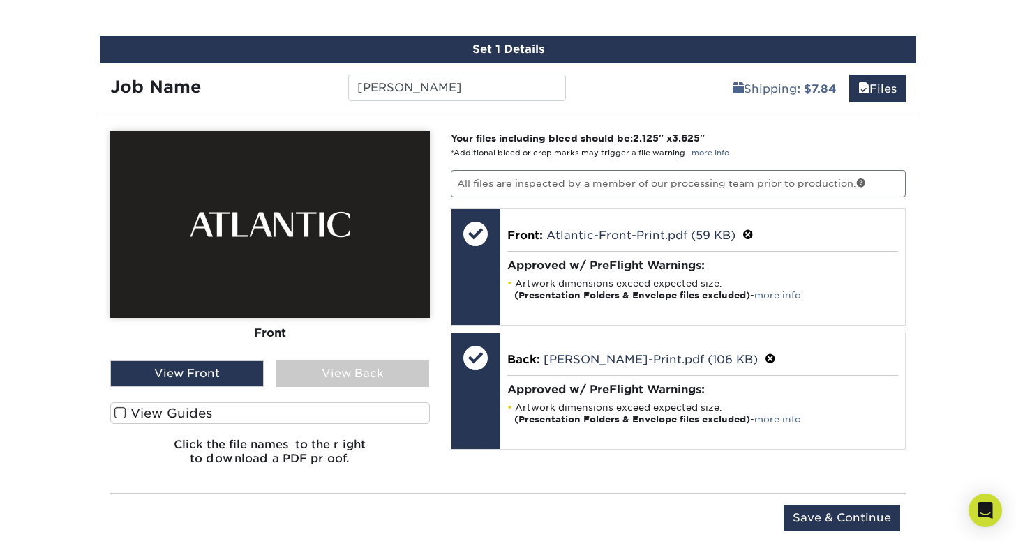
click at [332, 381] on div "View Back" at bounding box center [352, 374] width 153 height 27
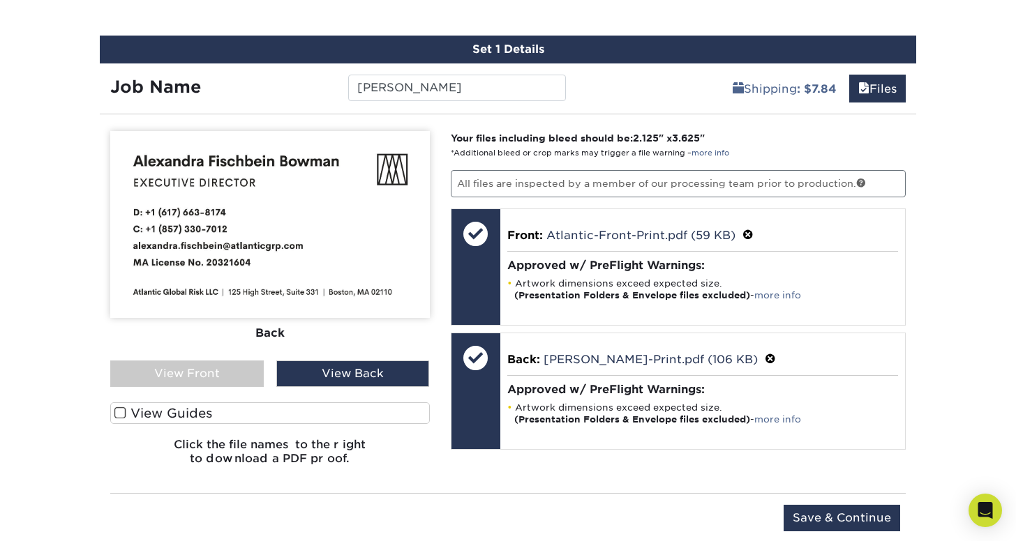
click at [212, 378] on div "View Front" at bounding box center [186, 374] width 153 height 27
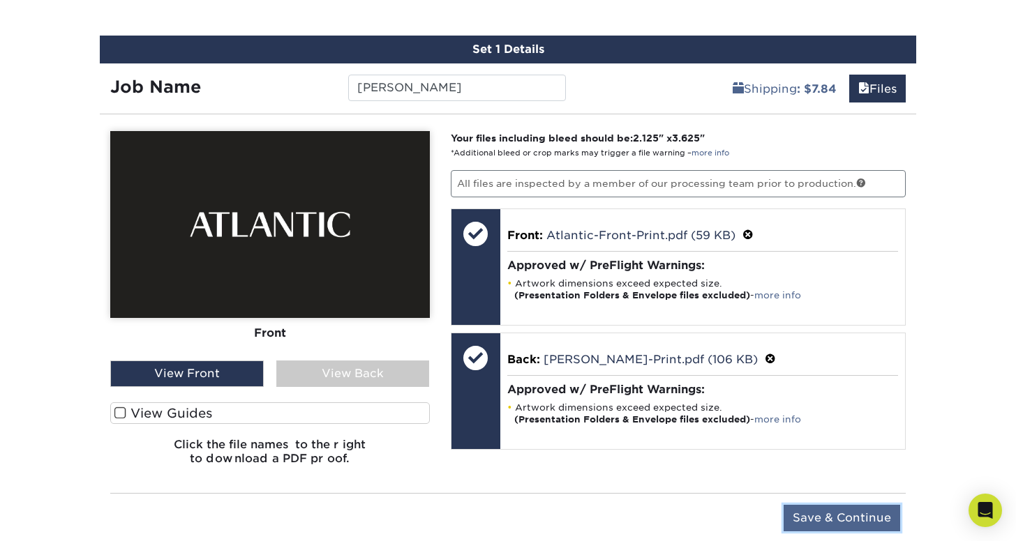
click at [831, 518] on input "Save & Continue" at bounding box center [841, 518] width 116 height 27
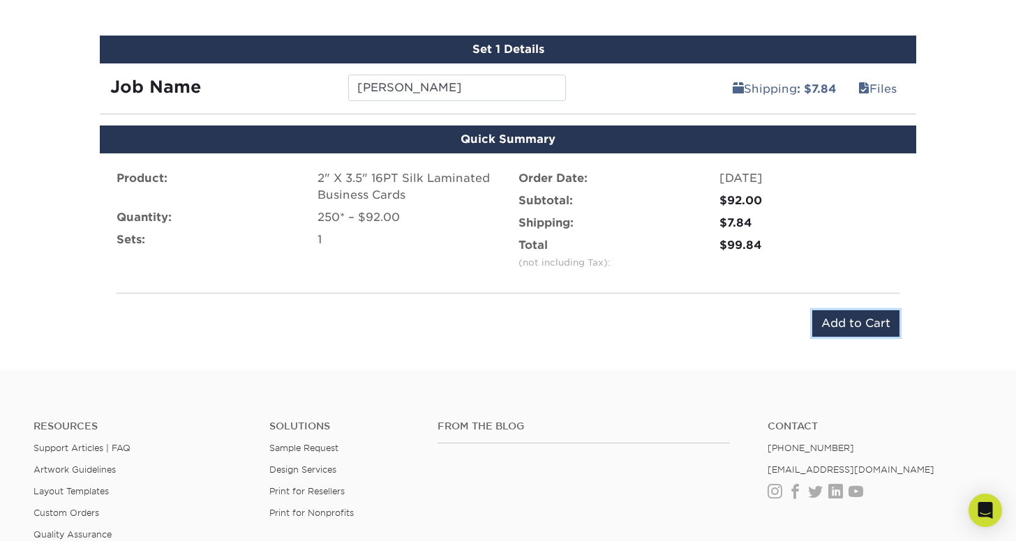
click at [820, 318] on input "Add to Cart" at bounding box center [855, 323] width 87 height 27
